Goal: Task Accomplishment & Management: Use online tool/utility

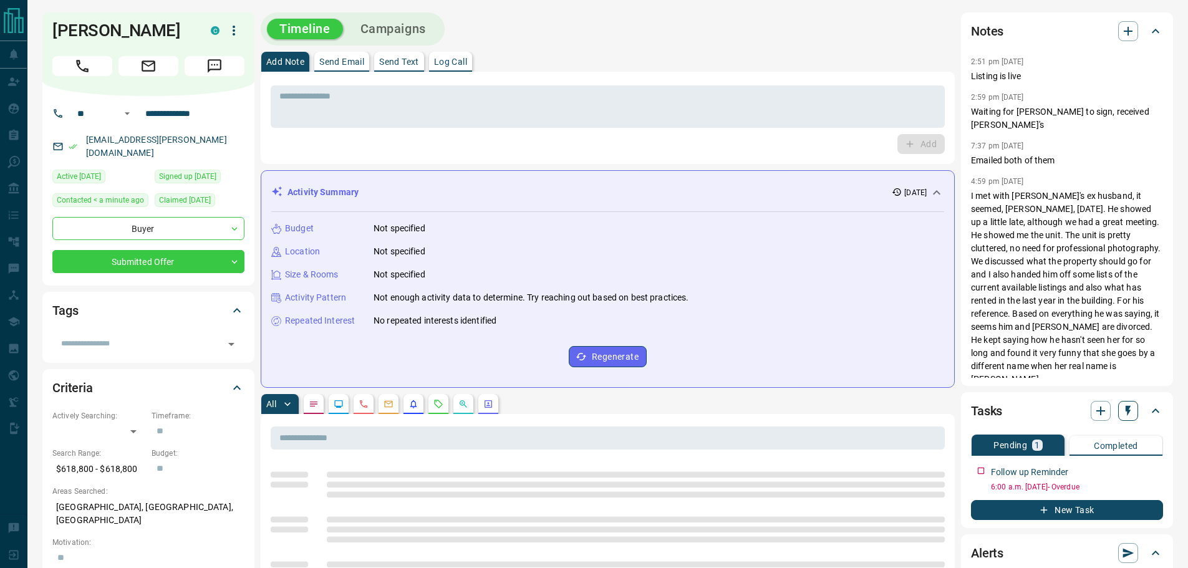
click at [1129, 407] on icon "button" at bounding box center [1127, 411] width 5 height 11
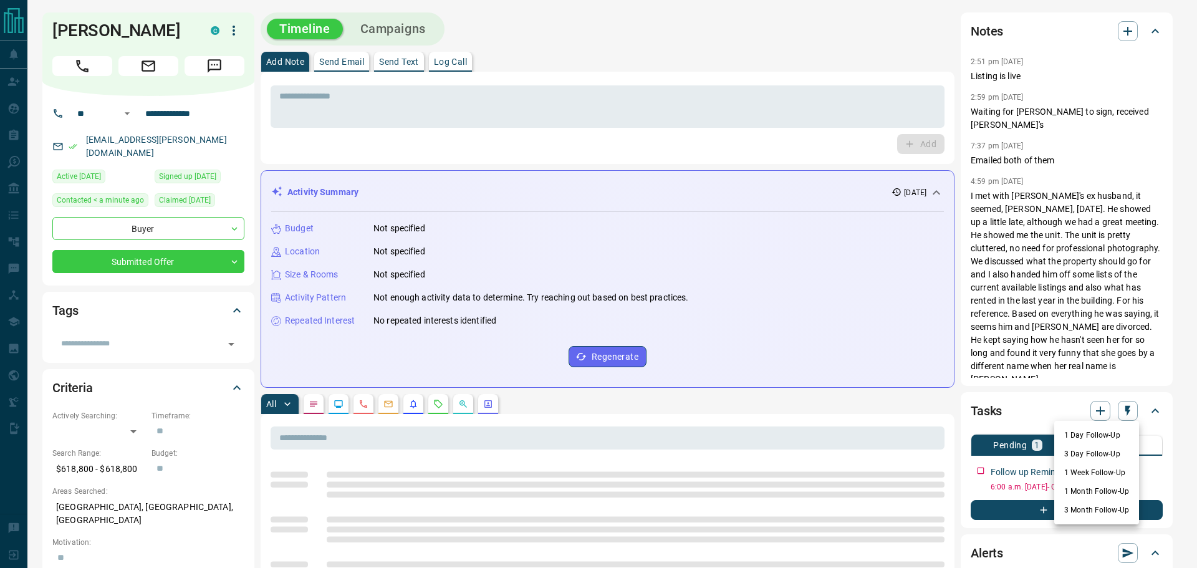
click at [1109, 431] on li "1 Day Follow-Up" at bounding box center [1096, 435] width 85 height 19
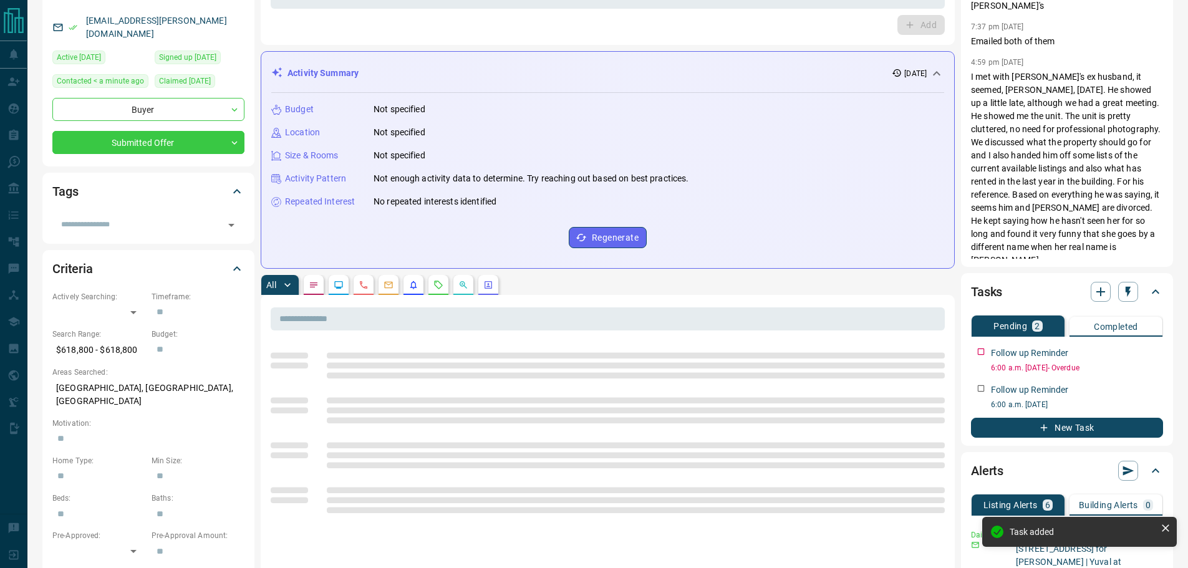
scroll to position [125, 0]
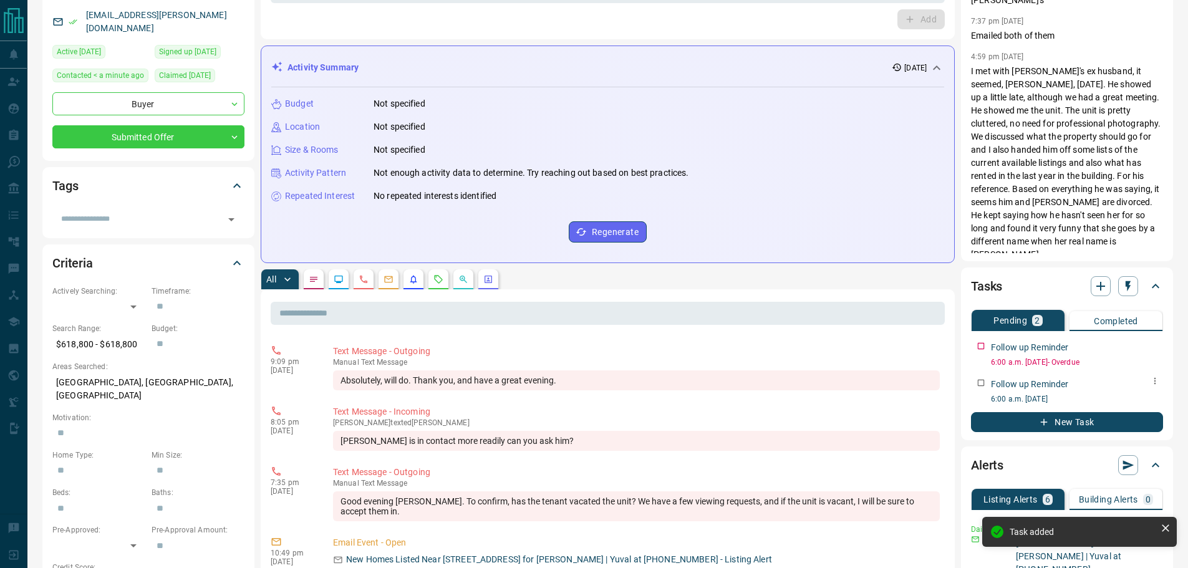
click at [1149, 373] on div at bounding box center [1155, 381] width 16 height 17
click at [1149, 383] on button "button" at bounding box center [1155, 381] width 16 height 16
click at [1140, 395] on ul "Edit Delete" at bounding box center [1135, 413] width 55 height 47
click at [1133, 398] on li "Edit" at bounding box center [1135, 404] width 55 height 19
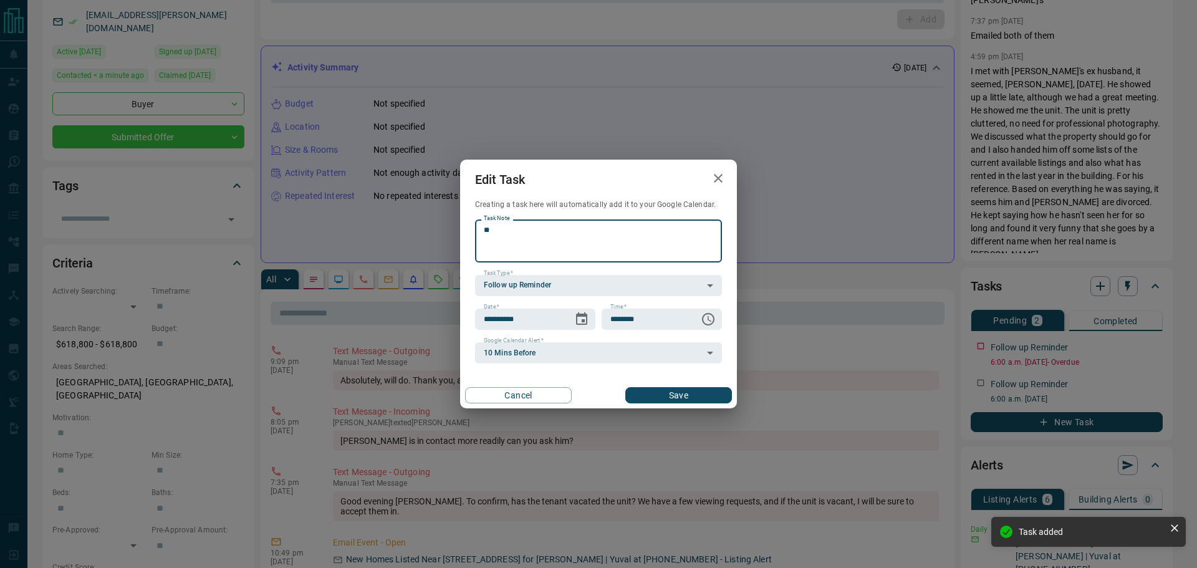
type textarea "*"
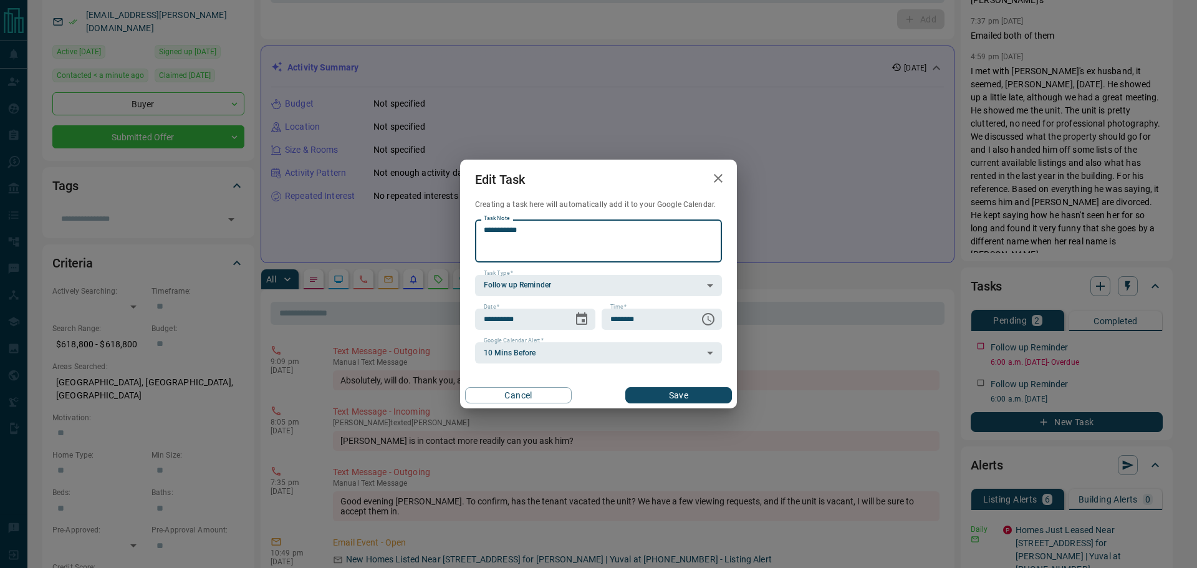
type textarea "**********"
click at [683, 400] on button "Save" at bounding box center [678, 395] width 107 height 16
